Goal: Information Seeking & Learning: Learn about a topic

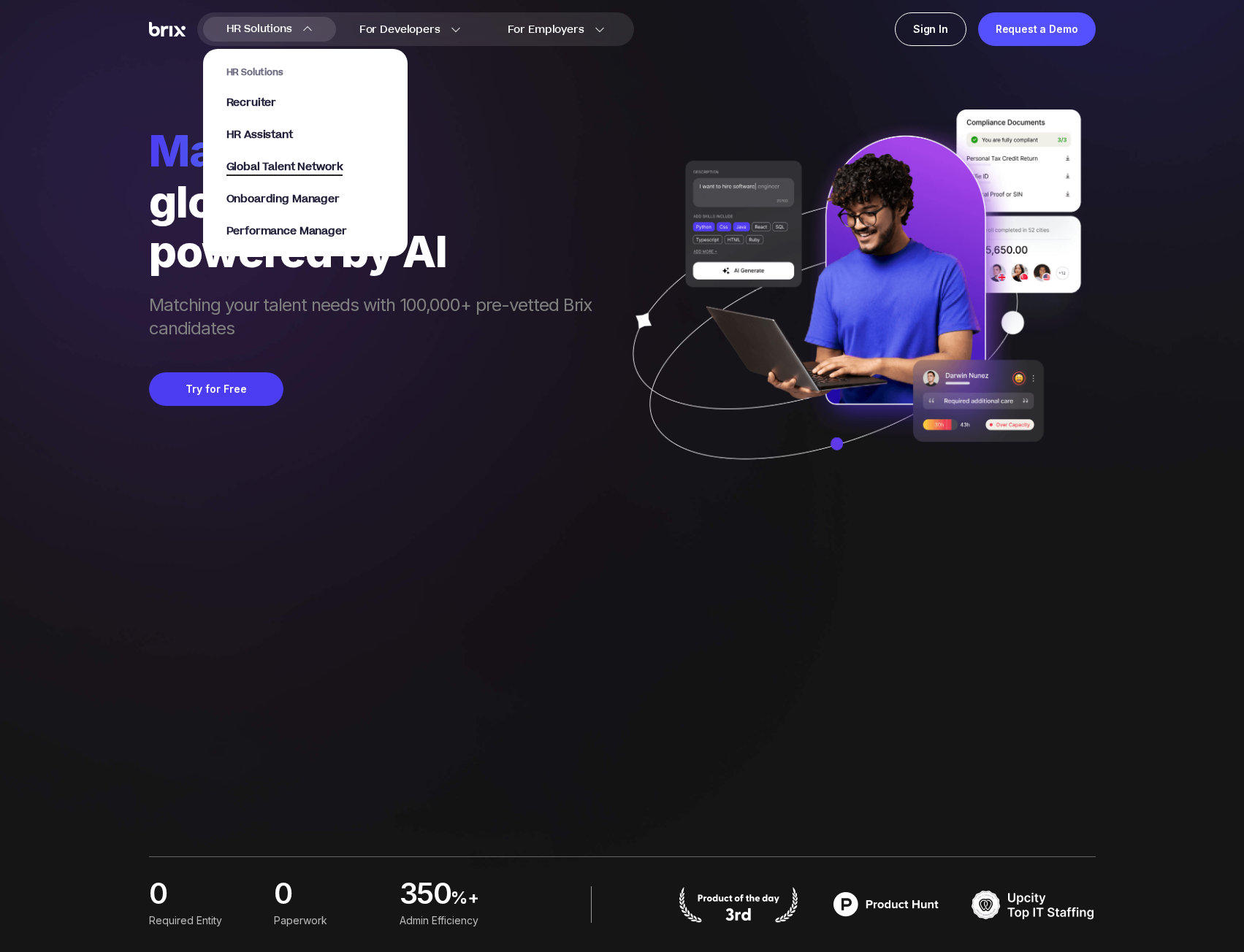
click at [320, 166] on span "Global Talent Network" at bounding box center [285, 168] width 117 height 17
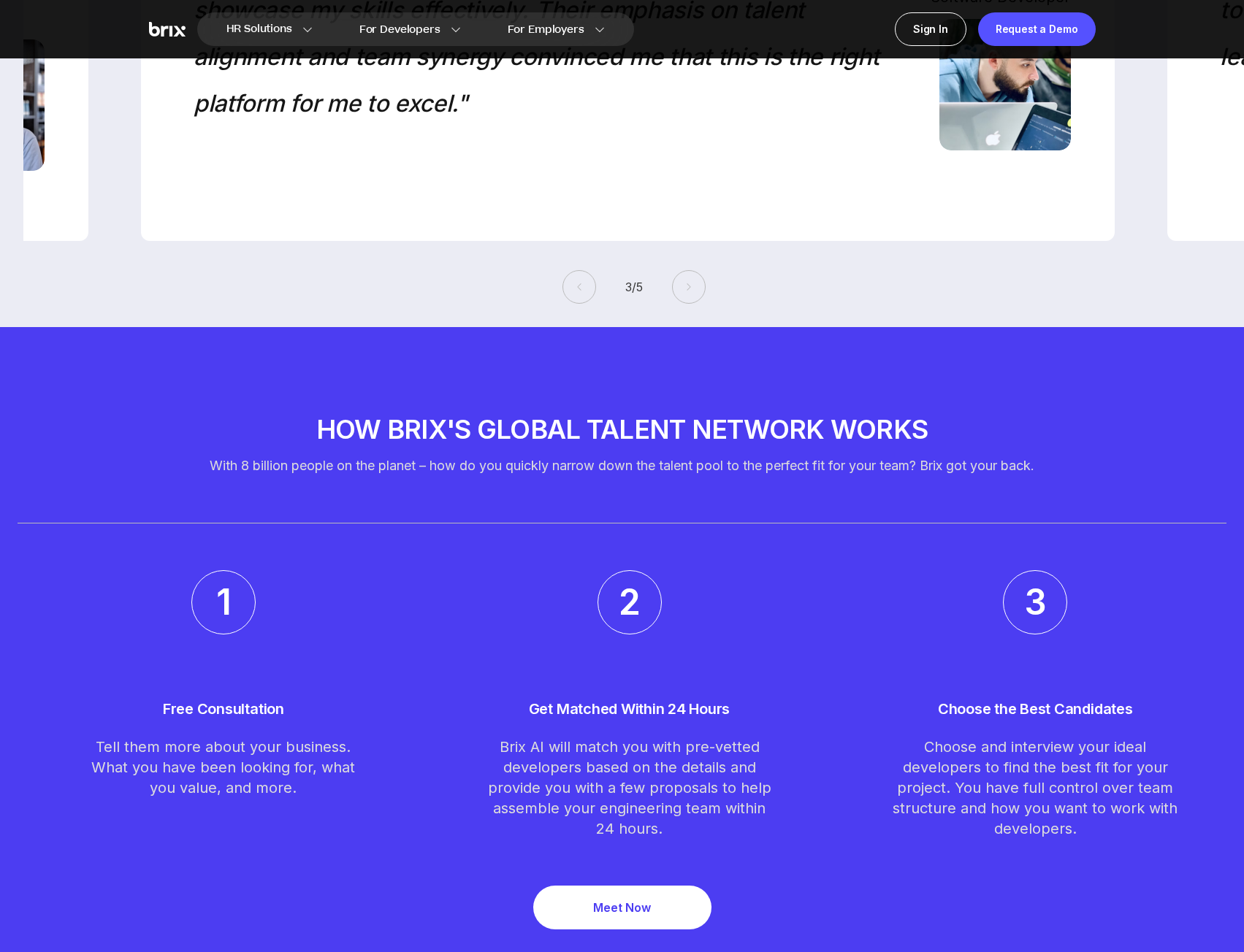
scroll to position [3748, 0]
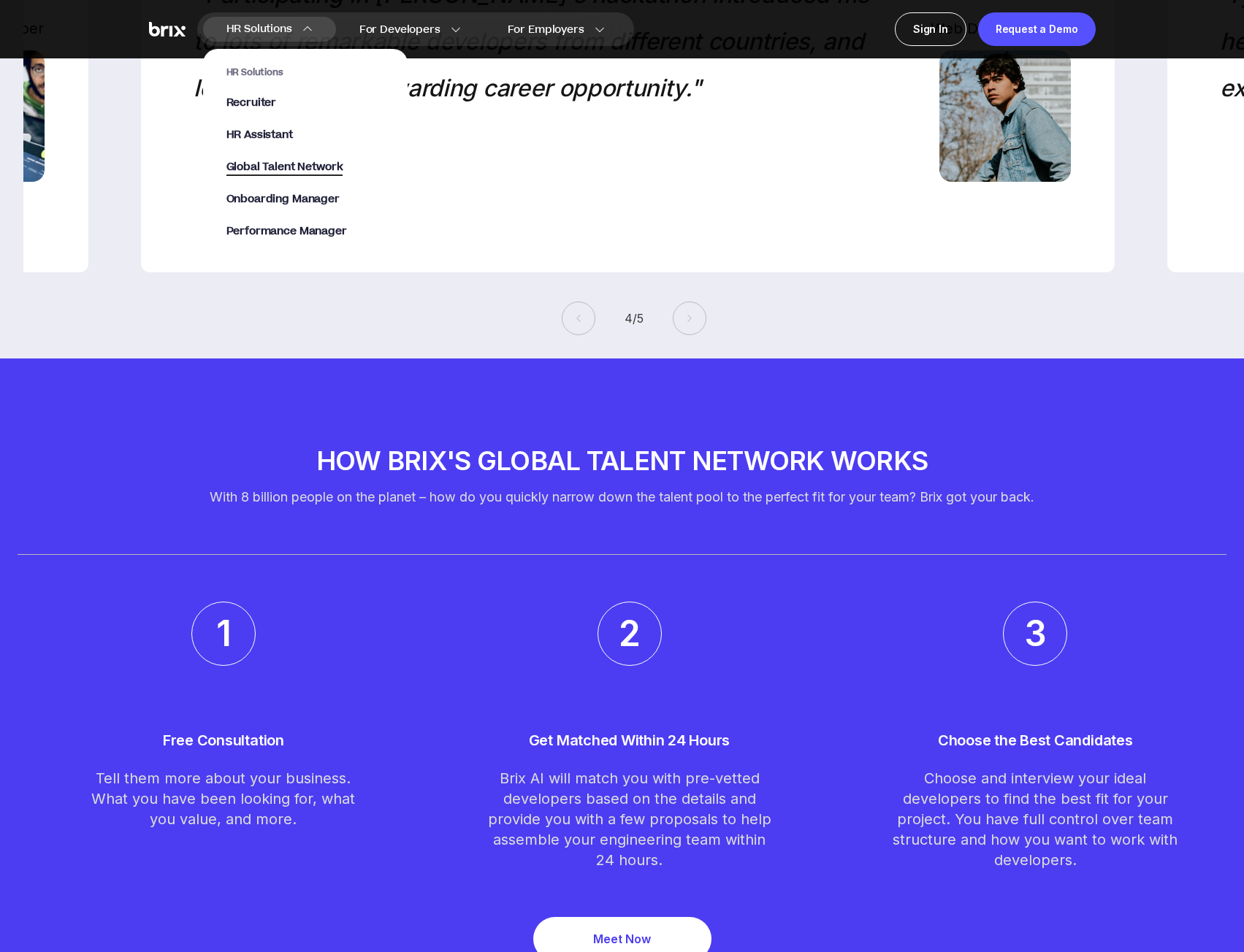
click at [284, 166] on span "Global Talent Network" at bounding box center [285, 168] width 117 height 17
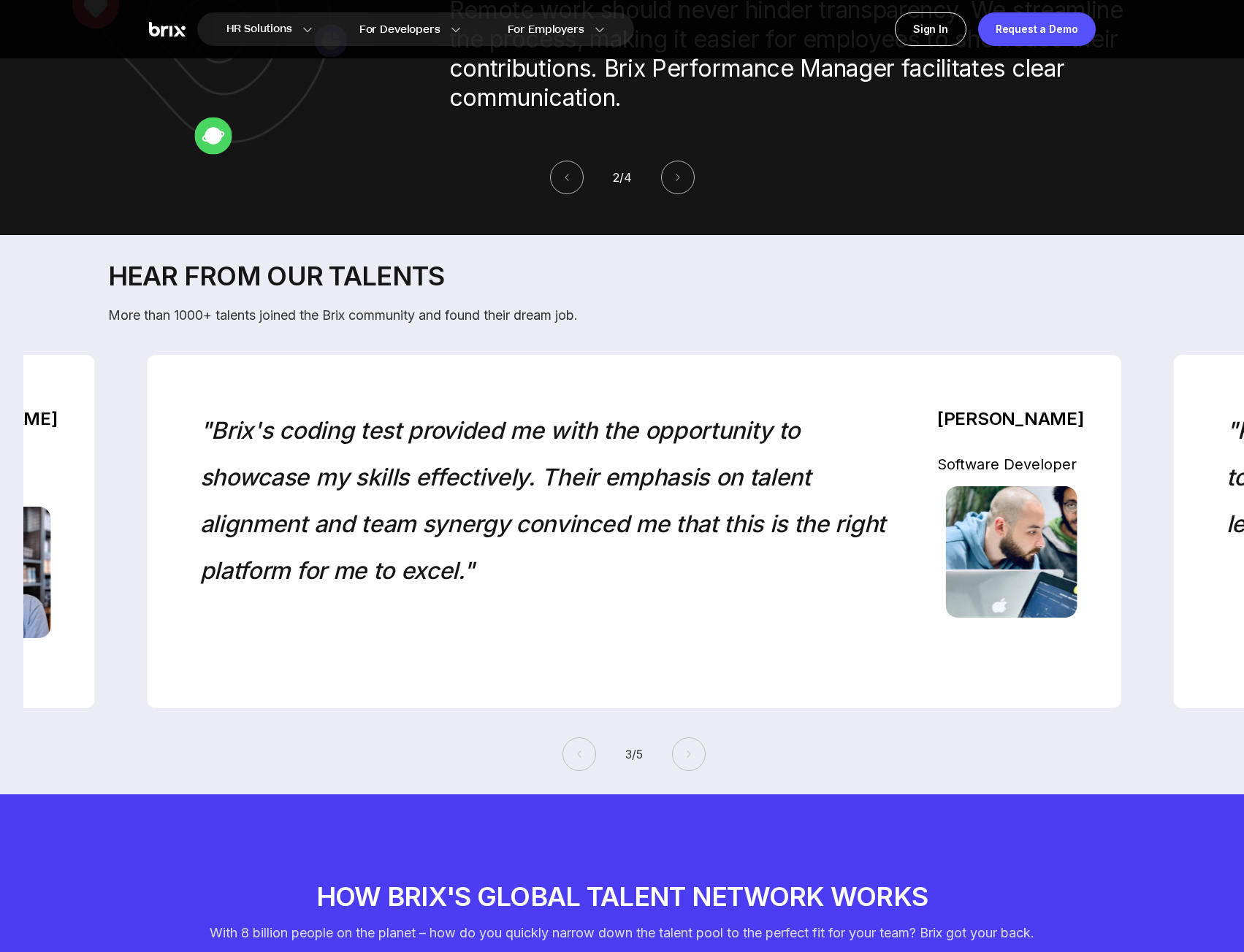
scroll to position [3238, 0]
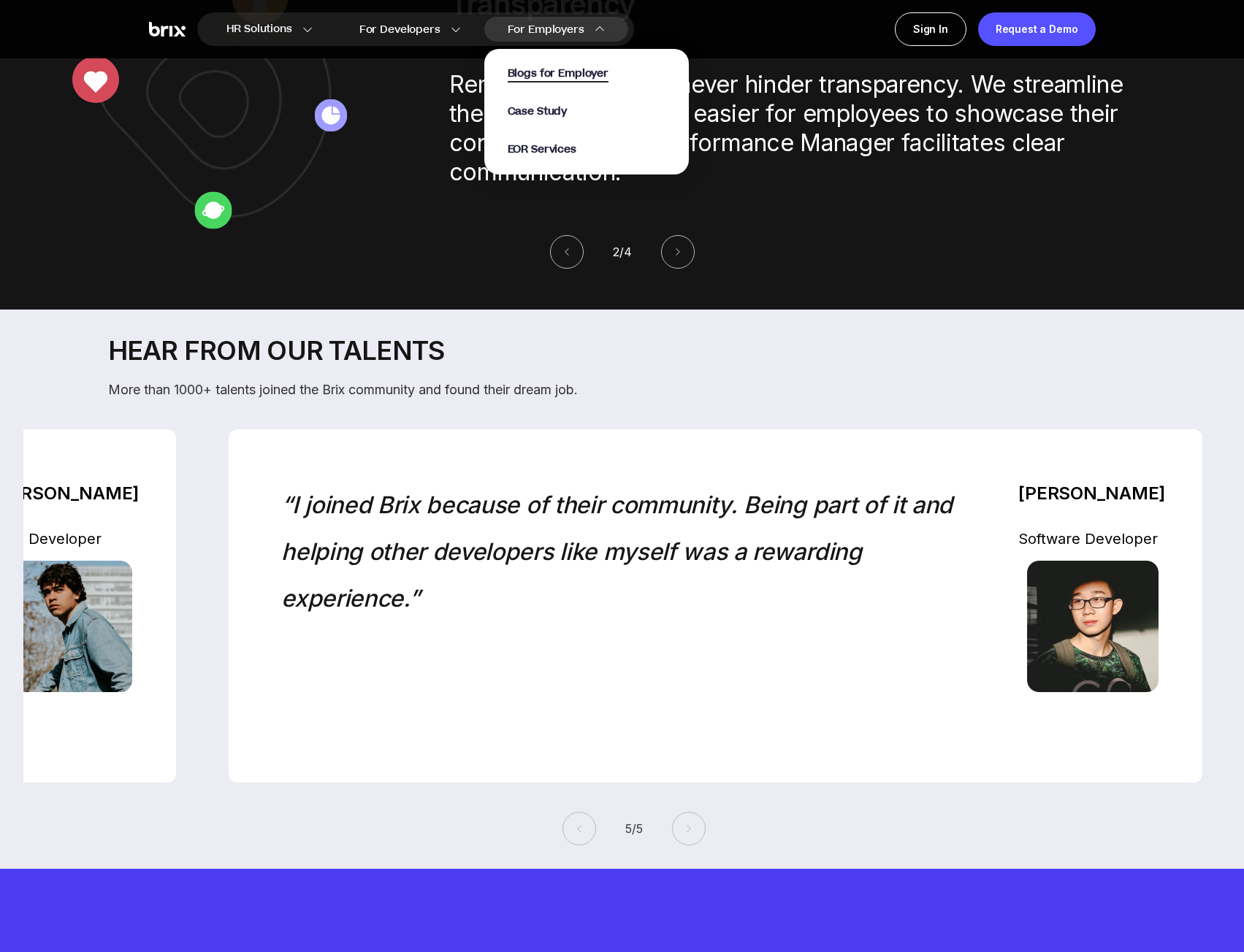
click at [556, 75] on span "Blogs for Employer" at bounding box center [558, 75] width 101 height 17
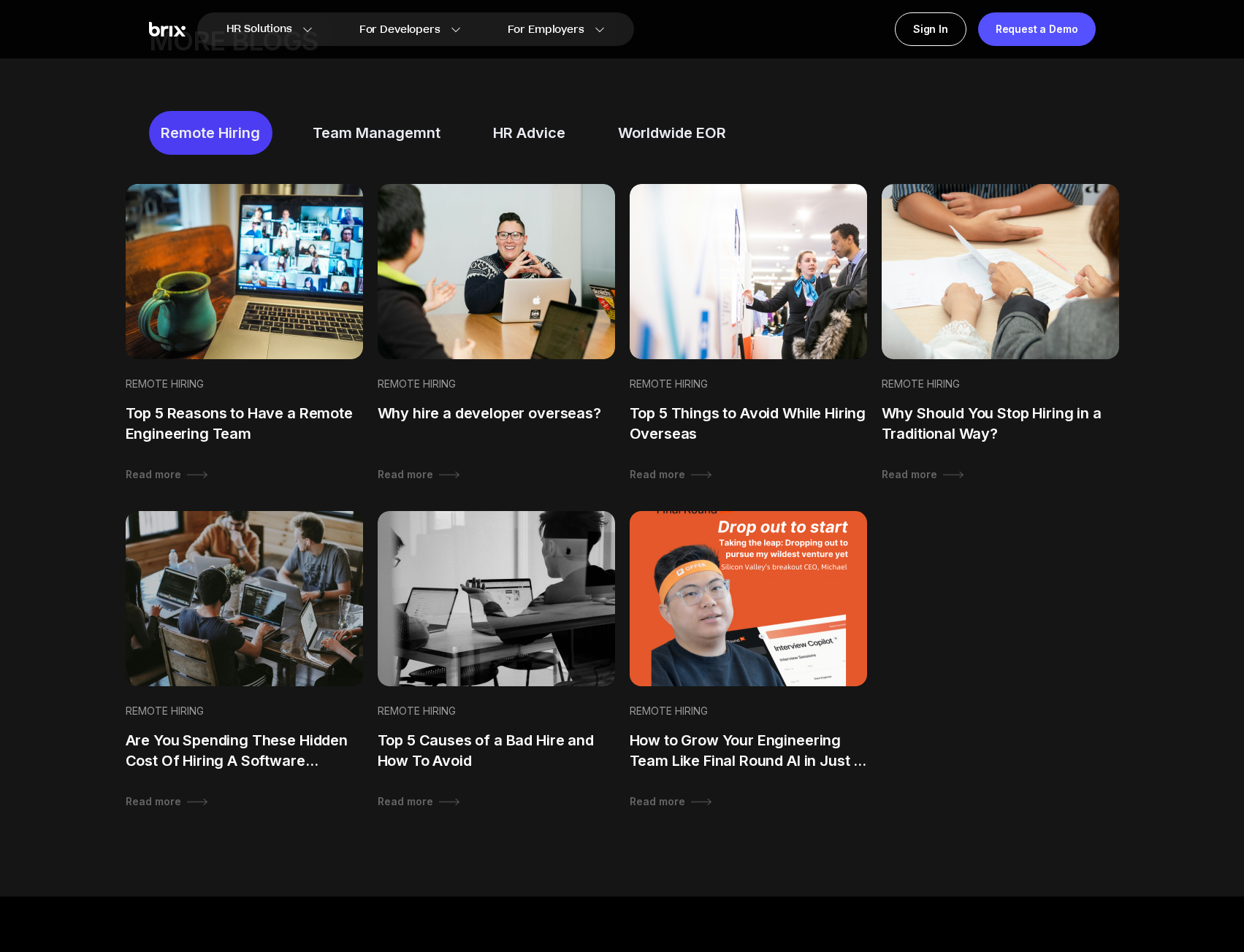
scroll to position [852, 0]
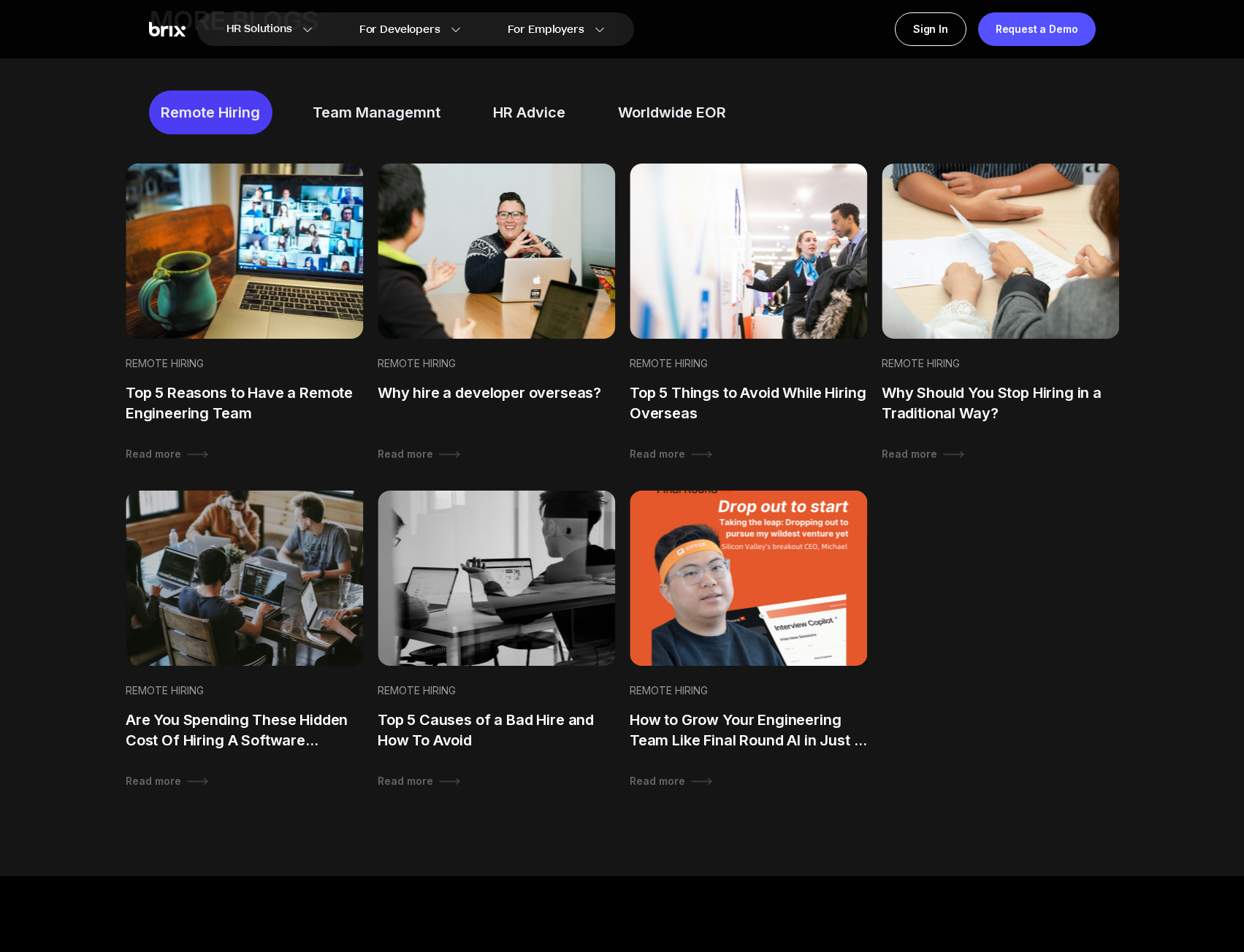
drag, startPoint x: 222, startPoint y: 413, endPoint x: 916, endPoint y: 536, distance: 704.8
click at [1115, 568] on div "Remote Hiring Top 5 Reasons to Have a Remote Engineering Team Read more Remote …" at bounding box center [617, 476] width 1005 height 625
click at [280, 411] on div "Top 5 Reasons to Have a Remote Engineering Team" at bounding box center [243, 403] width 237 height 41
